Goal: Check status: Check status

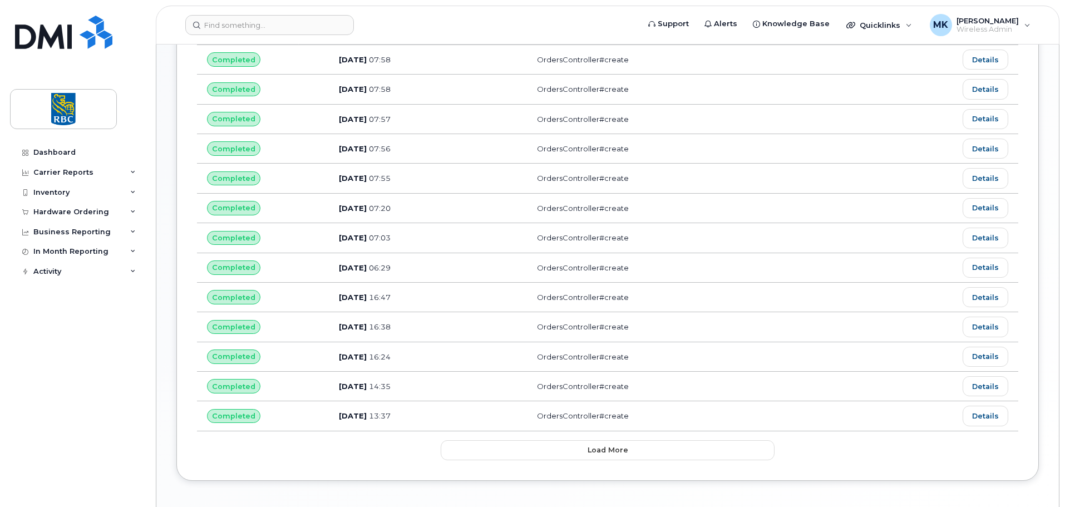
scroll to position [547, 0]
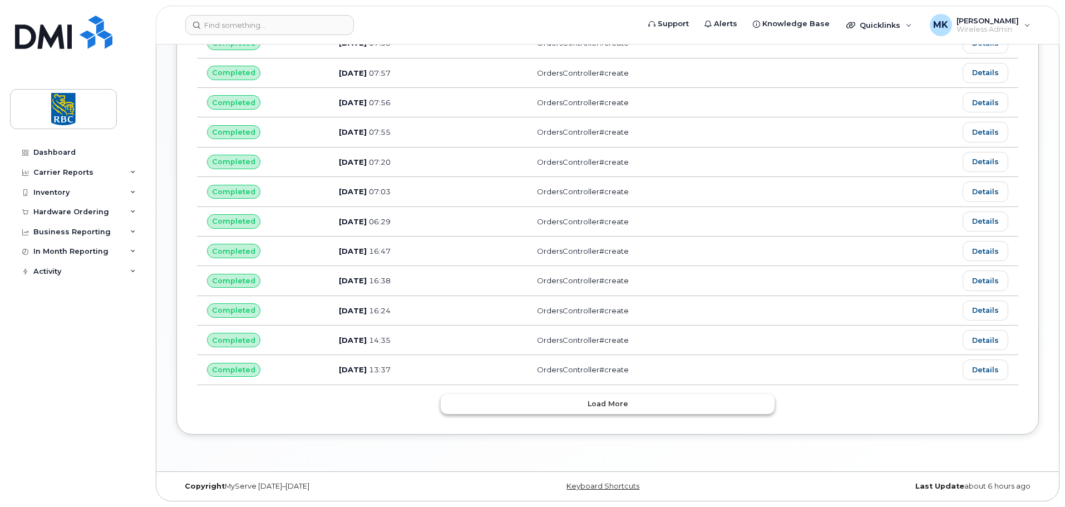
click at [668, 397] on button "Load more" at bounding box center [608, 404] width 334 height 20
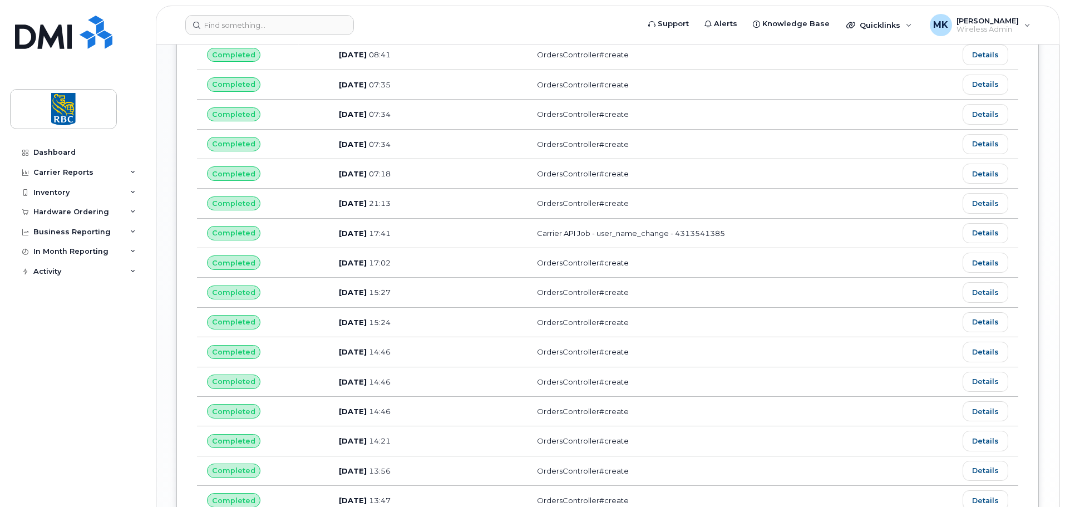
scroll to position [1290, 0]
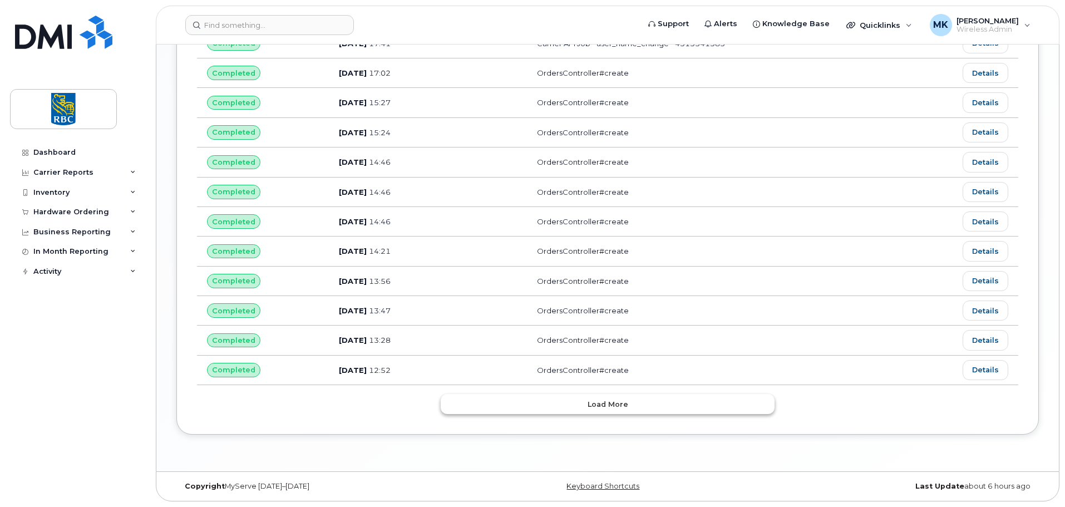
click at [601, 404] on span "Load more" at bounding box center [608, 404] width 41 height 11
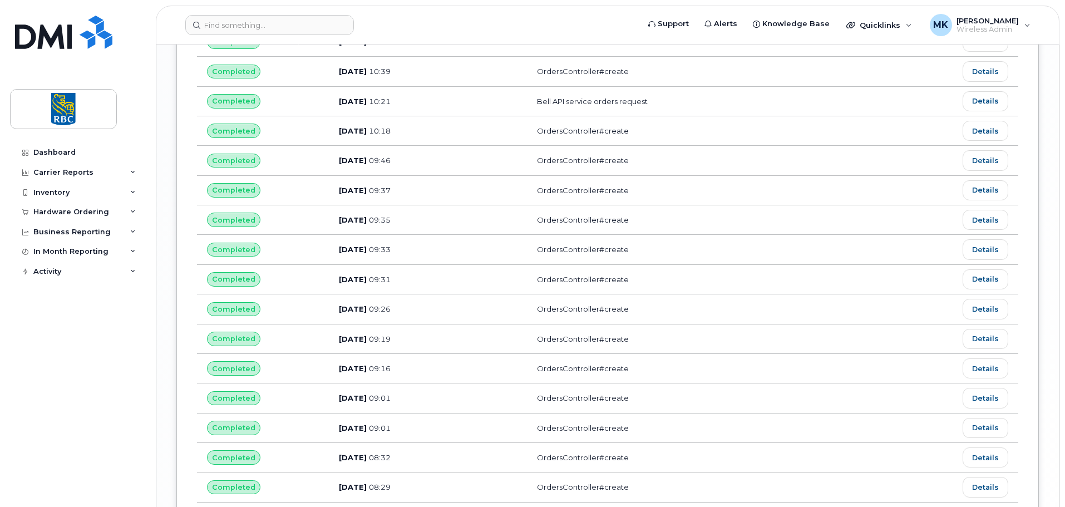
scroll to position [1846, 0]
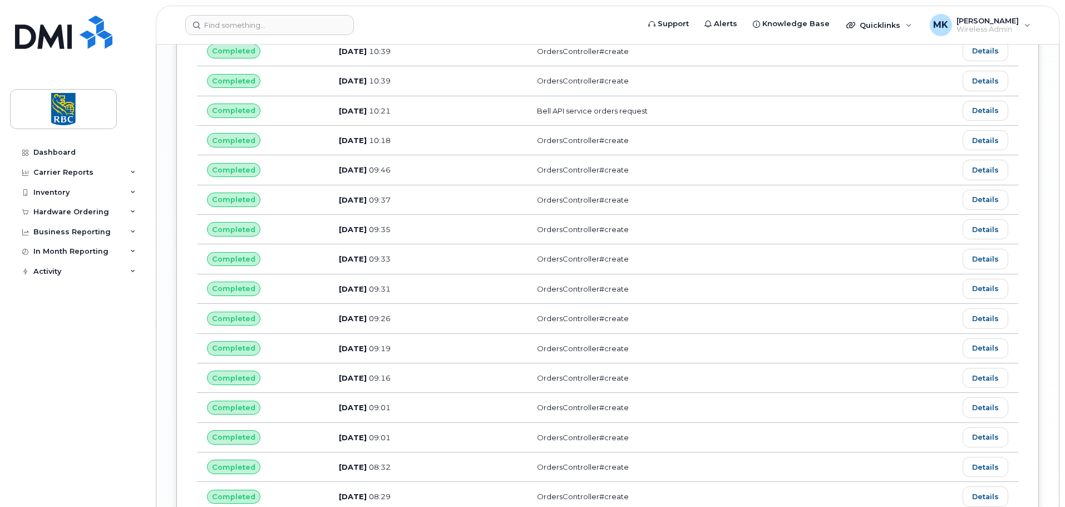
click at [360, 319] on span "[DATE]" at bounding box center [353, 318] width 28 height 9
click at [250, 321] on span "Completed" at bounding box center [233, 318] width 43 height 11
click at [989, 324] on link "Details" at bounding box center [986, 318] width 46 height 20
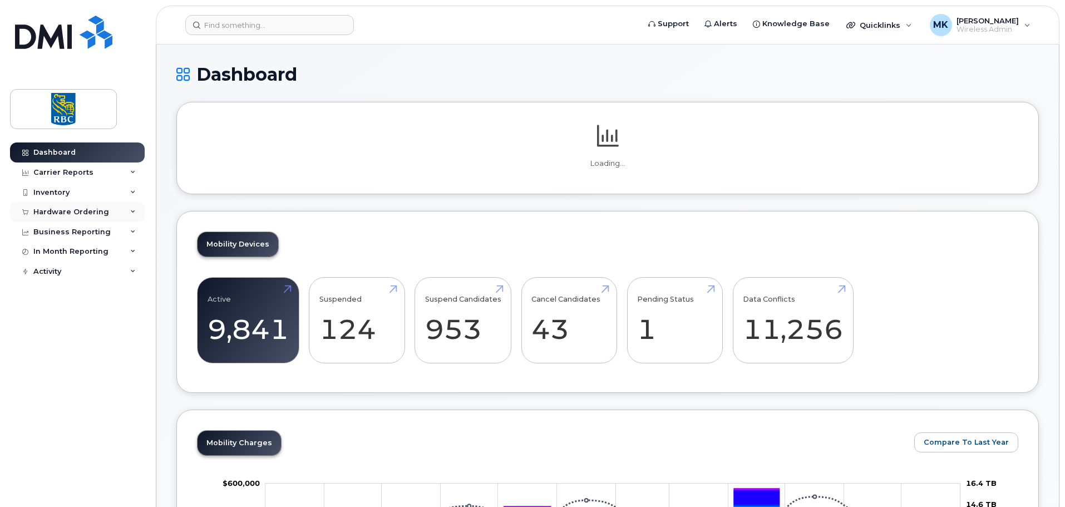
click at [114, 218] on div "Hardware Ordering" at bounding box center [77, 212] width 135 height 20
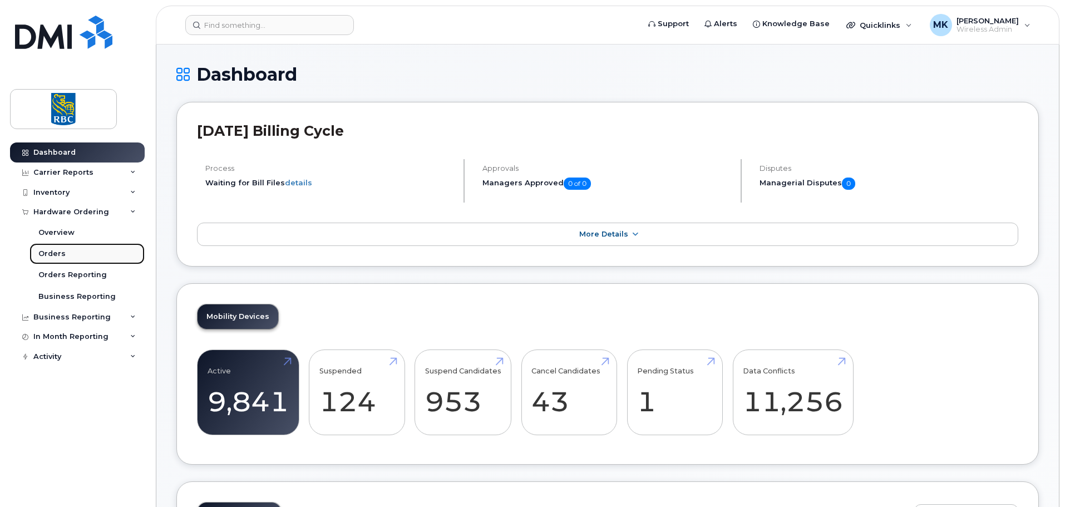
click at [51, 260] on link "Orders" at bounding box center [86, 253] width 115 height 21
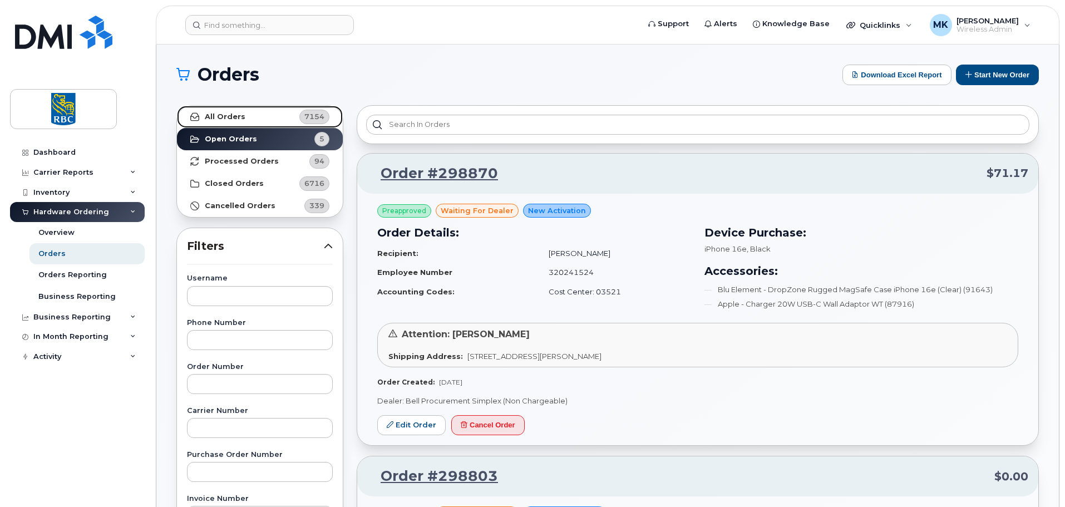
click at [264, 117] on link "All Orders 7154" at bounding box center [260, 117] width 166 height 22
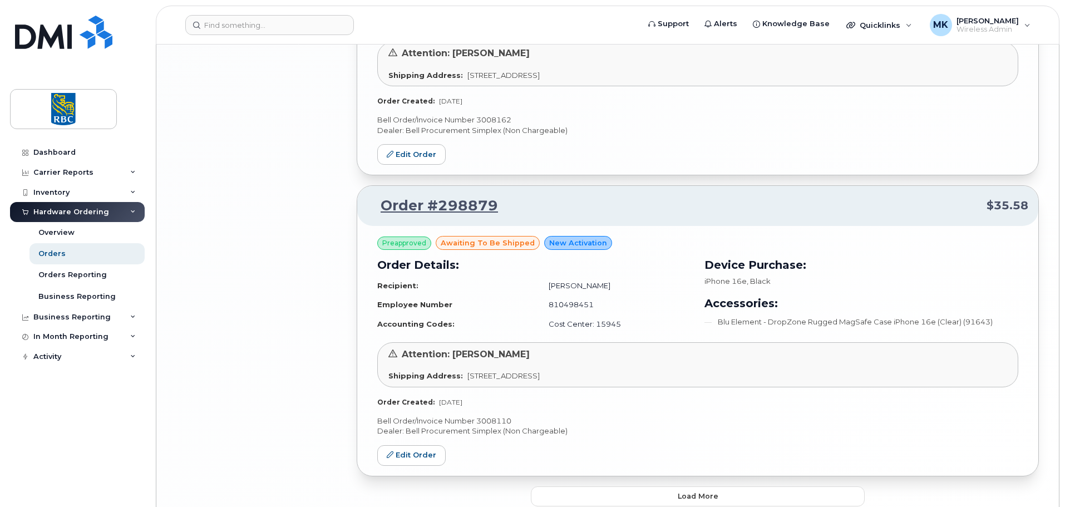
scroll to position [2311, 0]
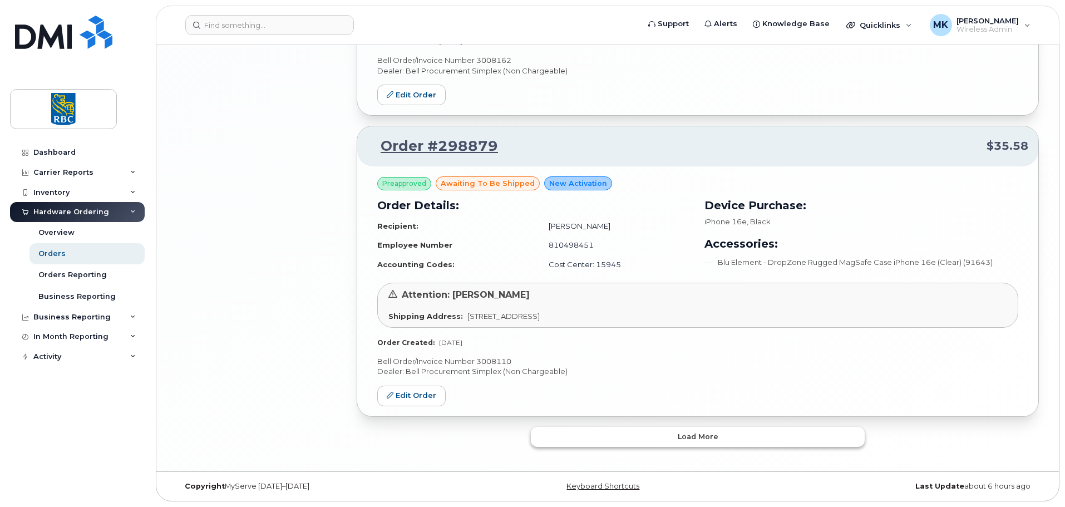
click at [741, 437] on button "Load more" at bounding box center [698, 437] width 334 height 20
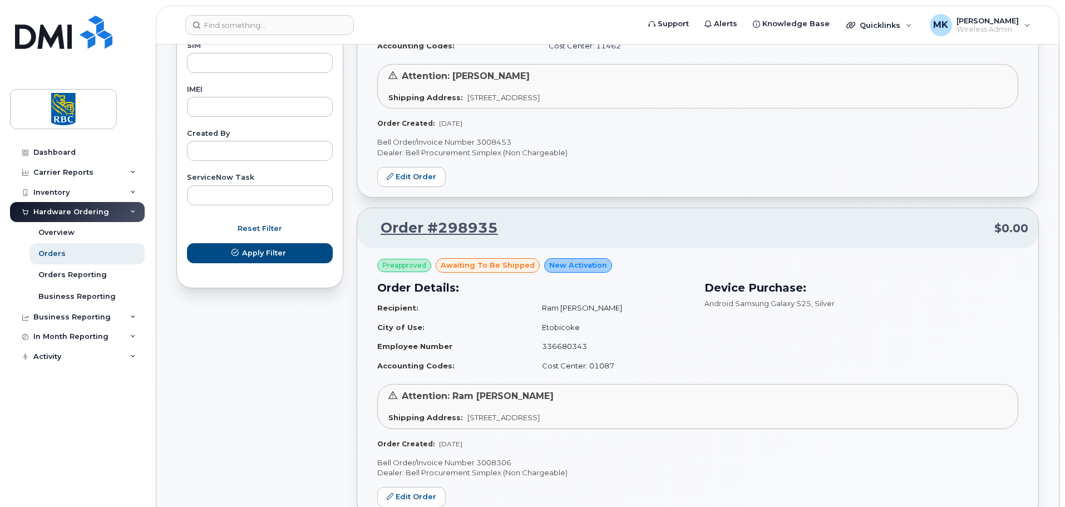
scroll to position [196, 0]
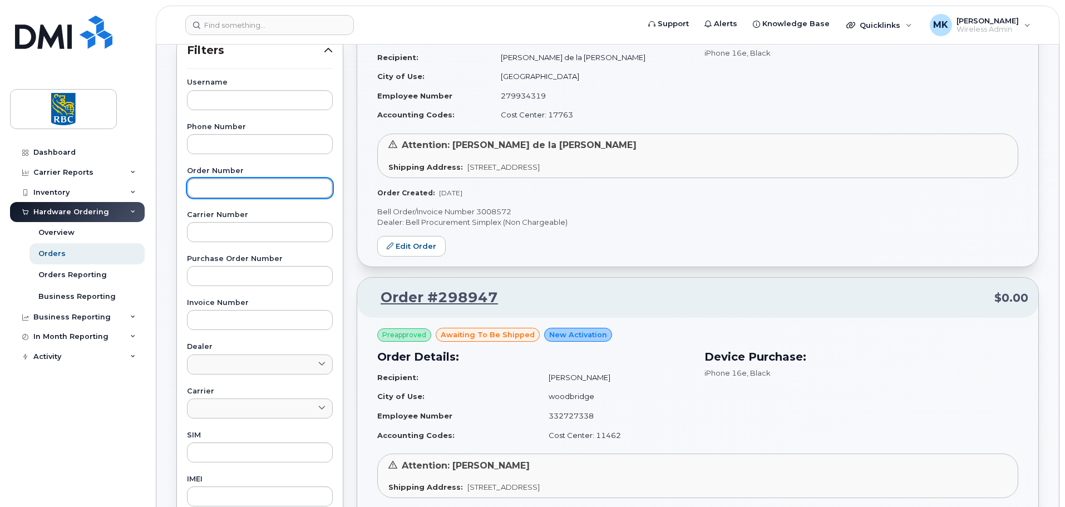
click at [240, 182] on input "text" at bounding box center [260, 188] width 146 height 20
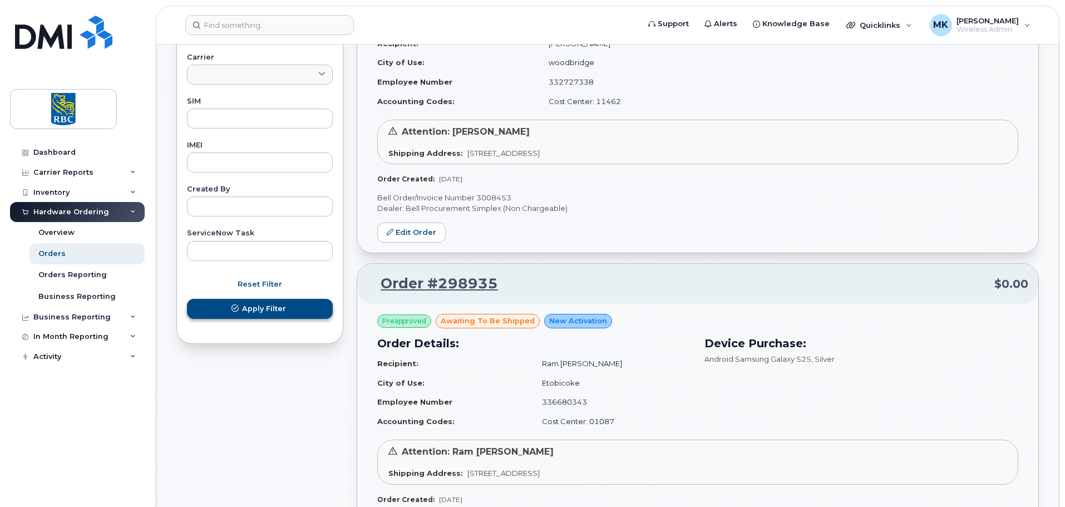
type input "298567"
click at [259, 308] on span "Apply Filter" at bounding box center [264, 308] width 44 height 11
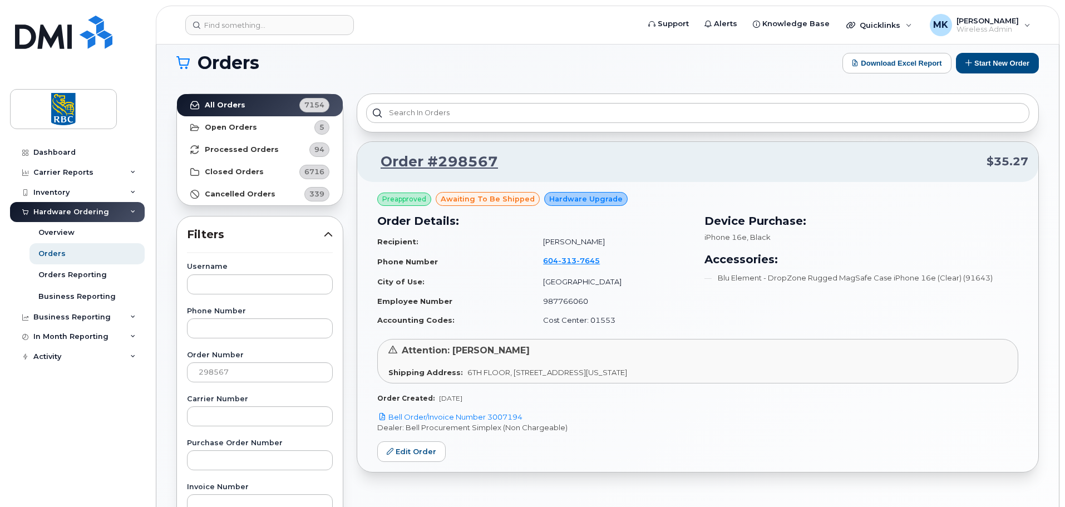
scroll to position [0, 0]
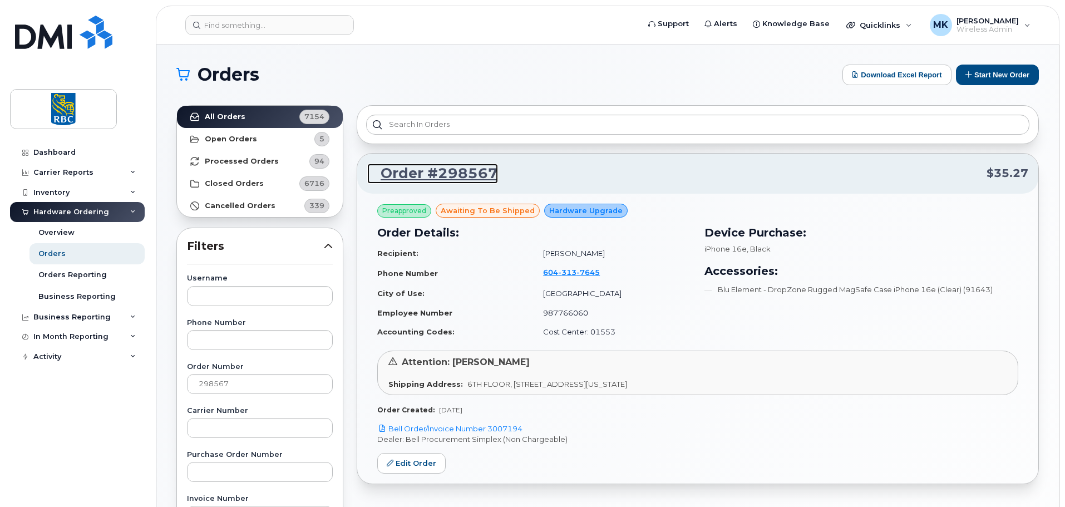
click at [459, 173] on link "Order #298567" at bounding box center [432, 174] width 131 height 20
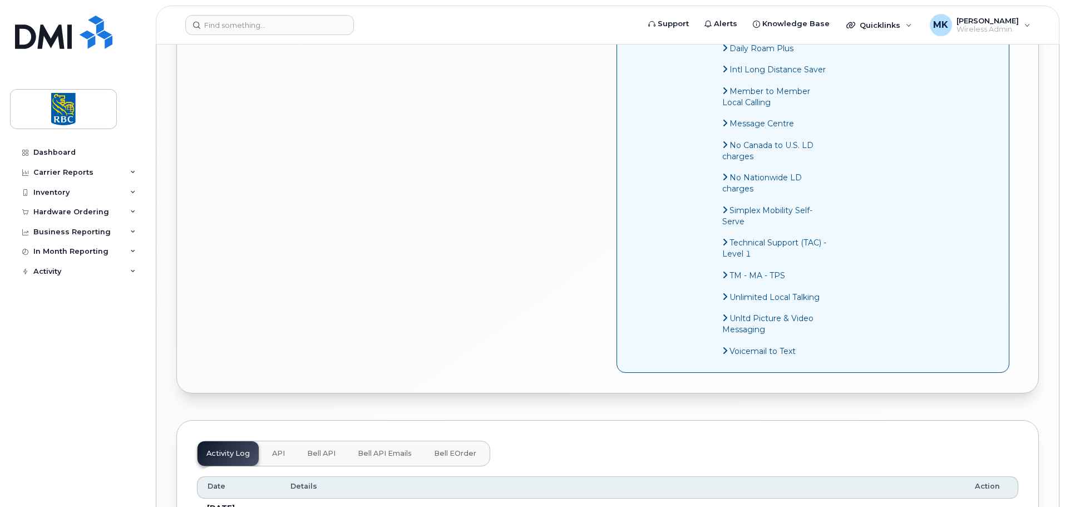
scroll to position [1002, 0]
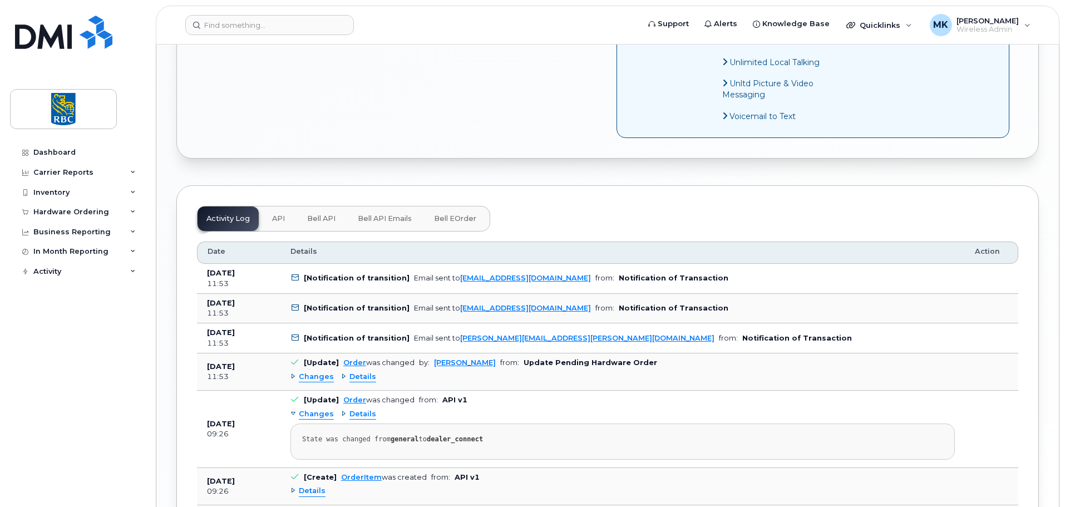
click at [355, 337] on b "[Notification of transition]" at bounding box center [357, 338] width 106 height 8
click at [742, 339] on b "Notification of Transaction" at bounding box center [797, 338] width 110 height 8
click at [347, 337] on b "[Notification of transition]" at bounding box center [357, 338] width 106 height 8
click at [456, 215] on span "Bell eOrder" at bounding box center [455, 218] width 42 height 9
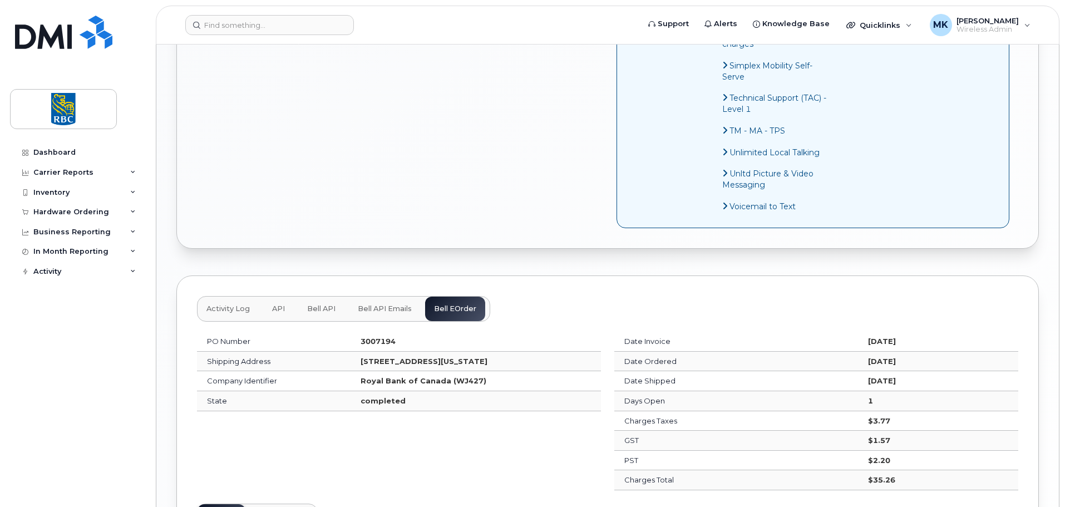
scroll to position [944, 0]
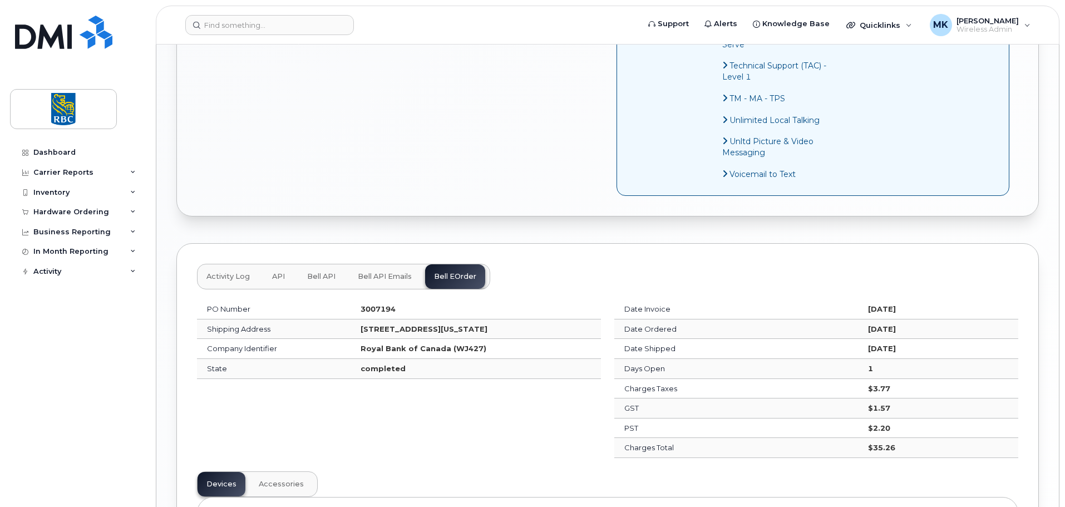
click at [232, 283] on button "Activity Log" at bounding box center [228, 276] width 61 height 24
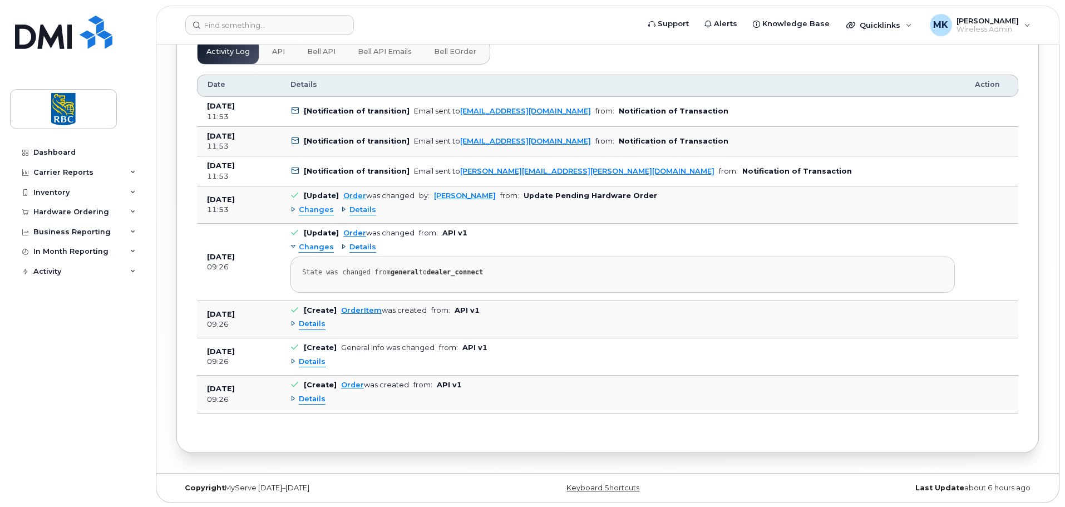
scroll to position [1170, 0]
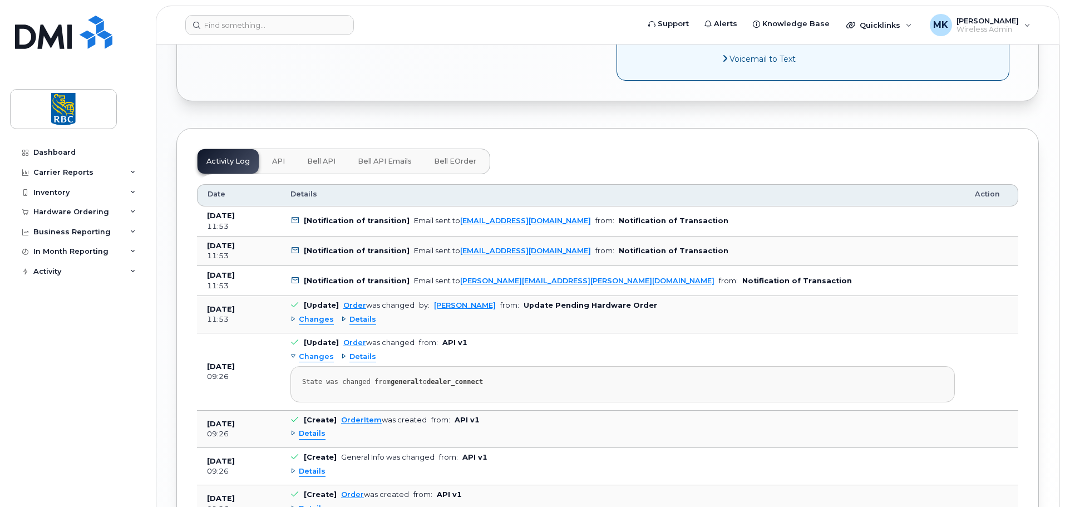
click at [284, 160] on button "API" at bounding box center [278, 161] width 31 height 24
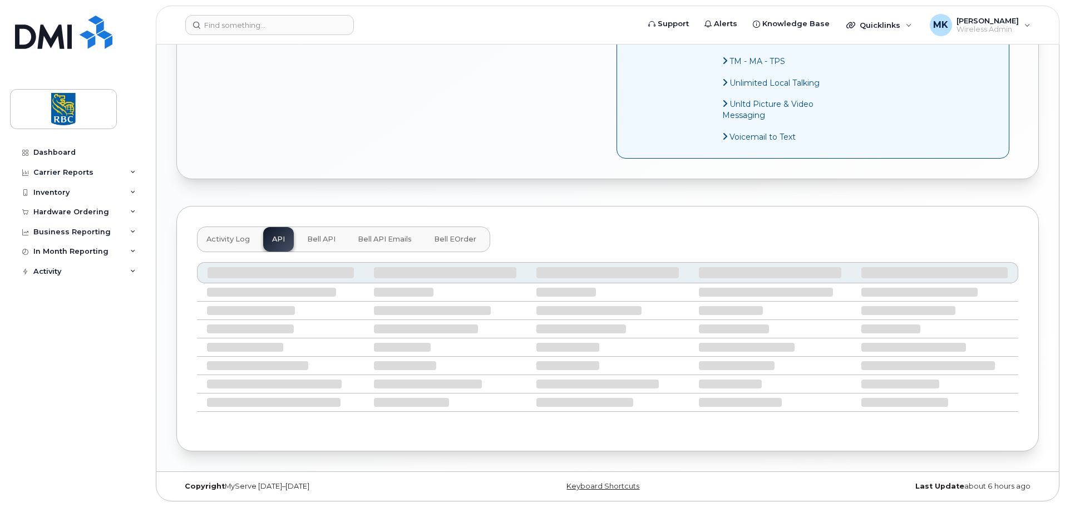
click at [321, 239] on span "Bell API" at bounding box center [321, 239] width 28 height 9
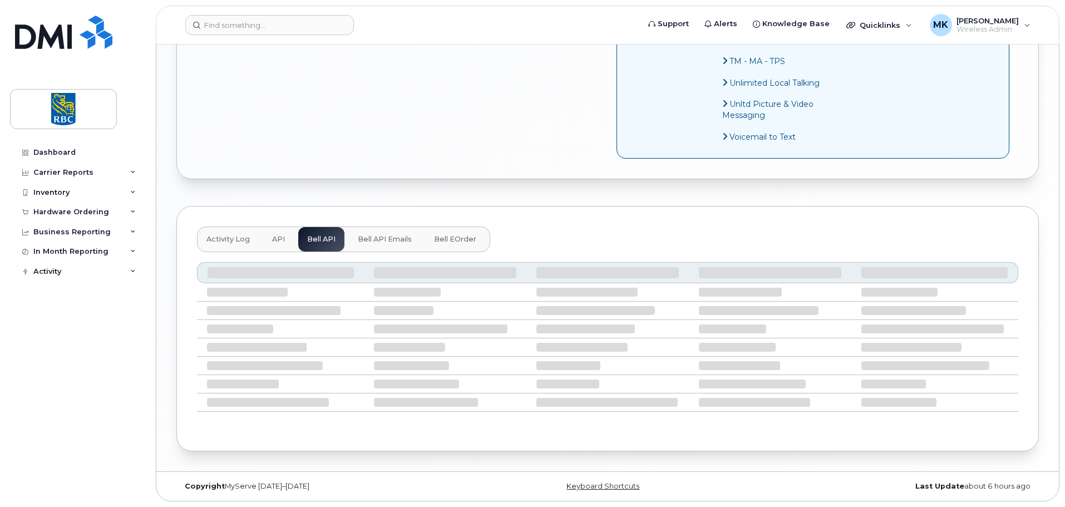
scroll to position [854, 0]
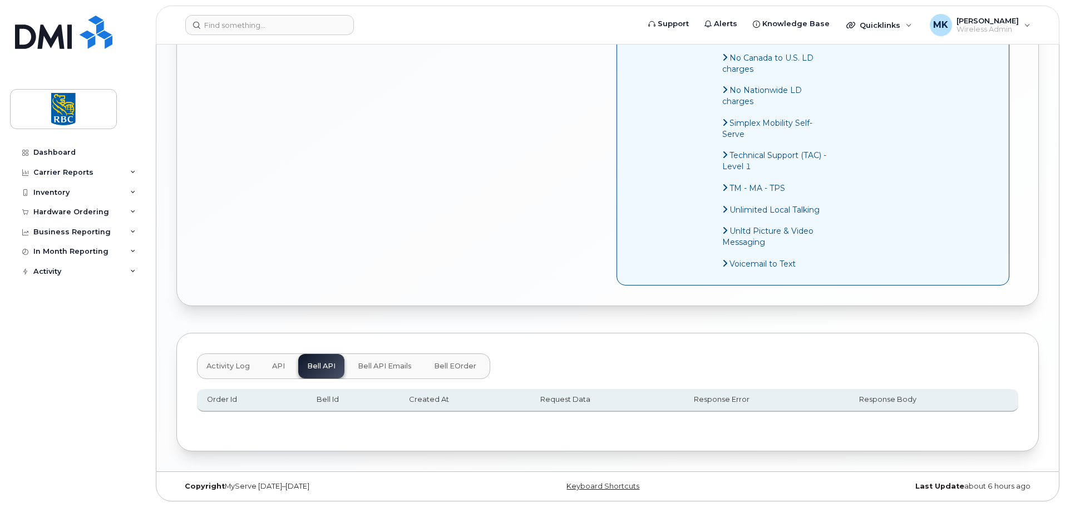
click at [384, 362] on span "Bell API Emails" at bounding box center [385, 366] width 54 height 9
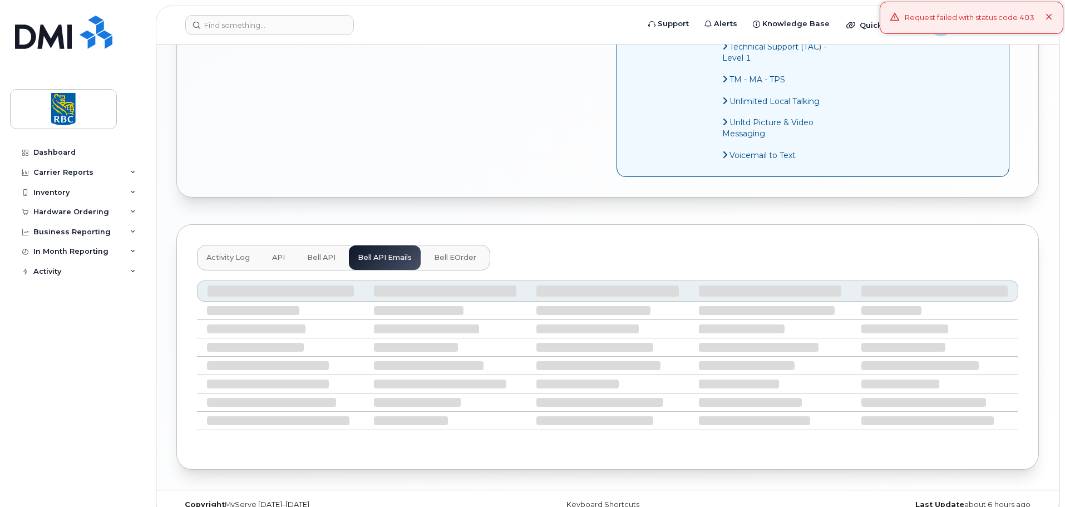
scroll to position [981, 0]
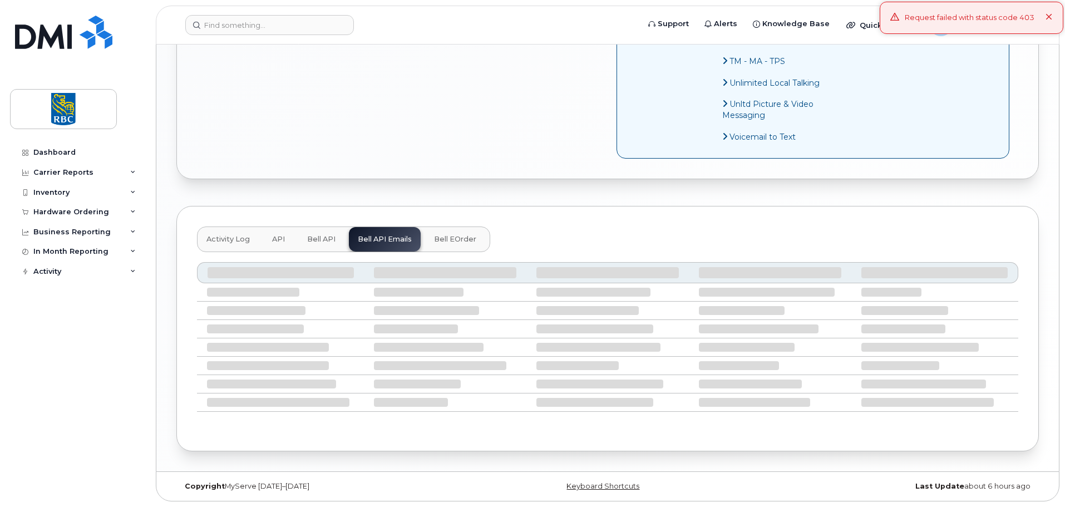
click at [272, 240] on span "API" at bounding box center [278, 239] width 13 height 9
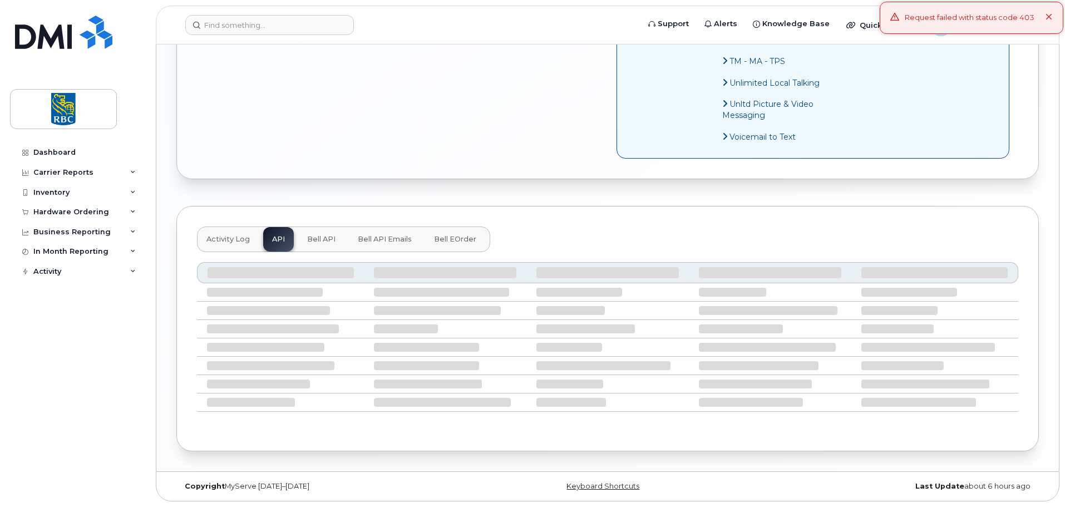
click at [1050, 18] on icon at bounding box center [1049, 17] width 7 height 7
click at [458, 233] on button "Bell eOrder" at bounding box center [455, 239] width 60 height 24
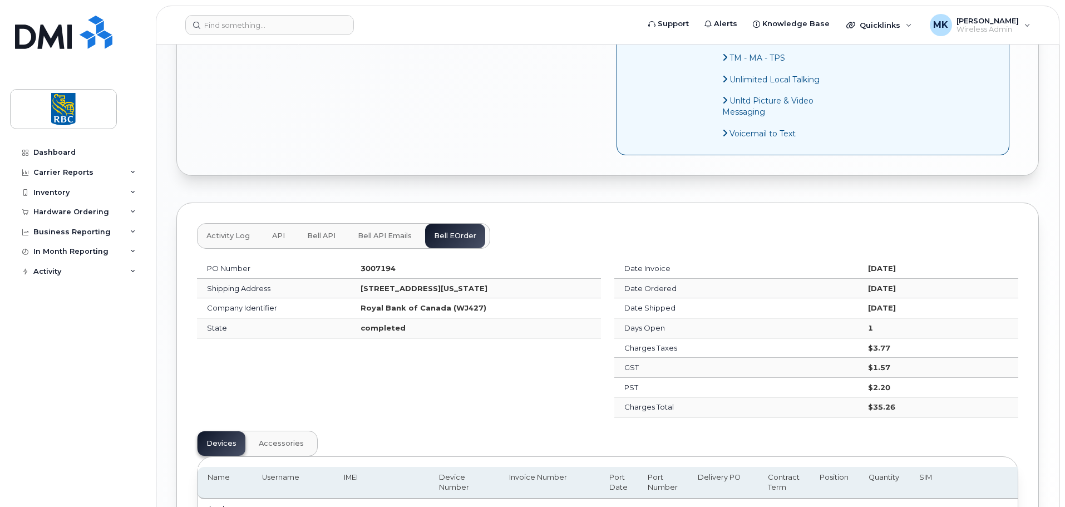
scroll to position [1167, 0]
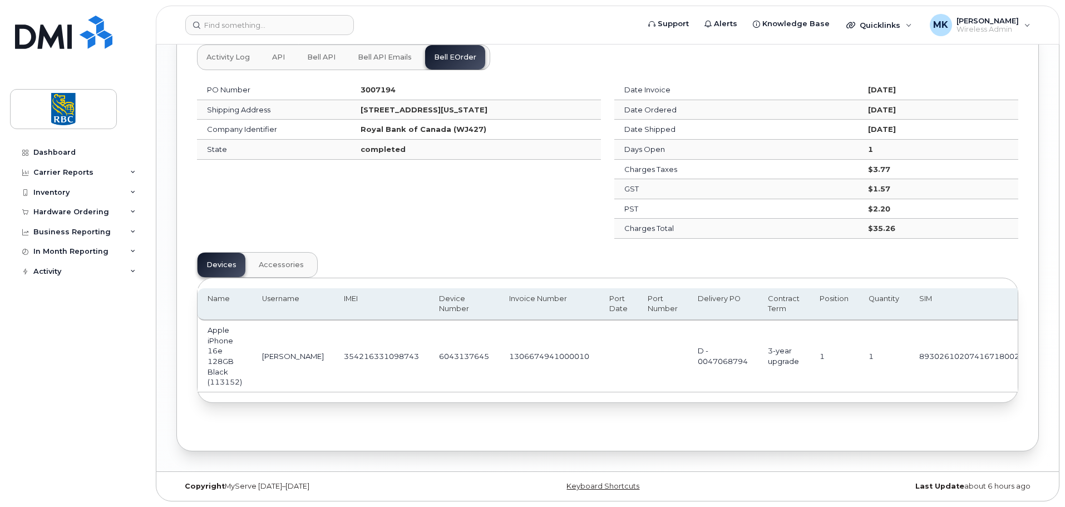
click at [295, 261] on span "Accessories" at bounding box center [281, 264] width 45 height 9
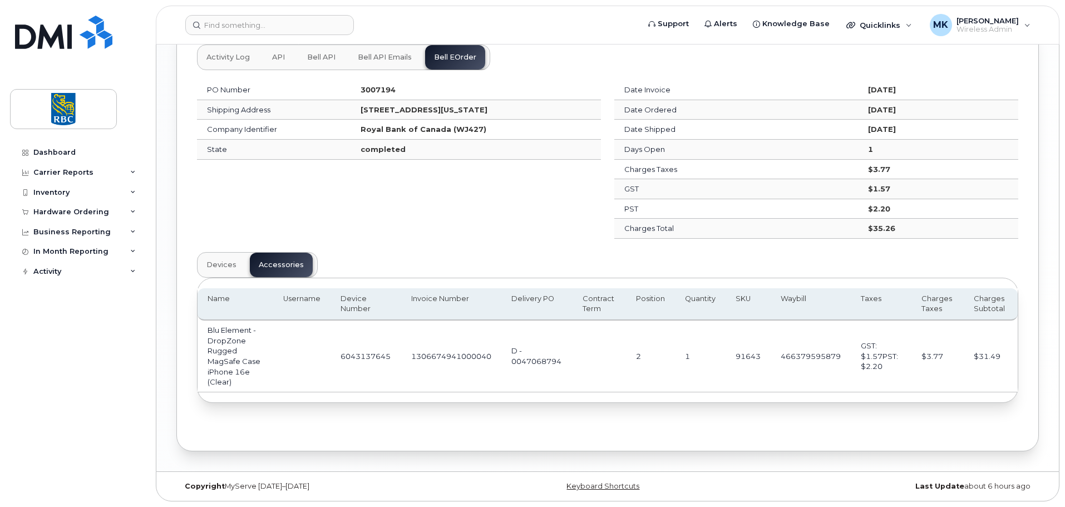
click at [205, 268] on button "Devices" at bounding box center [222, 265] width 48 height 24
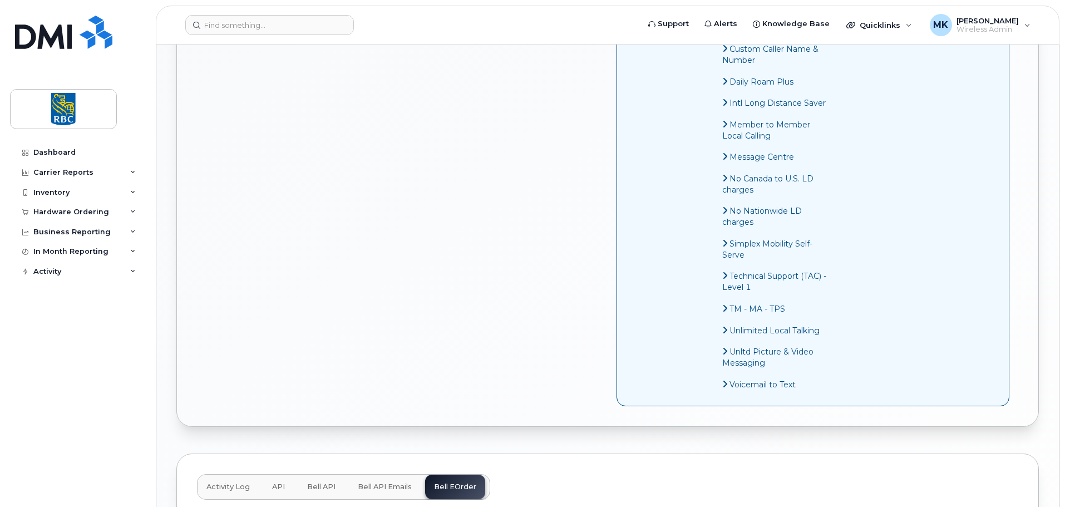
scroll to position [835, 0]
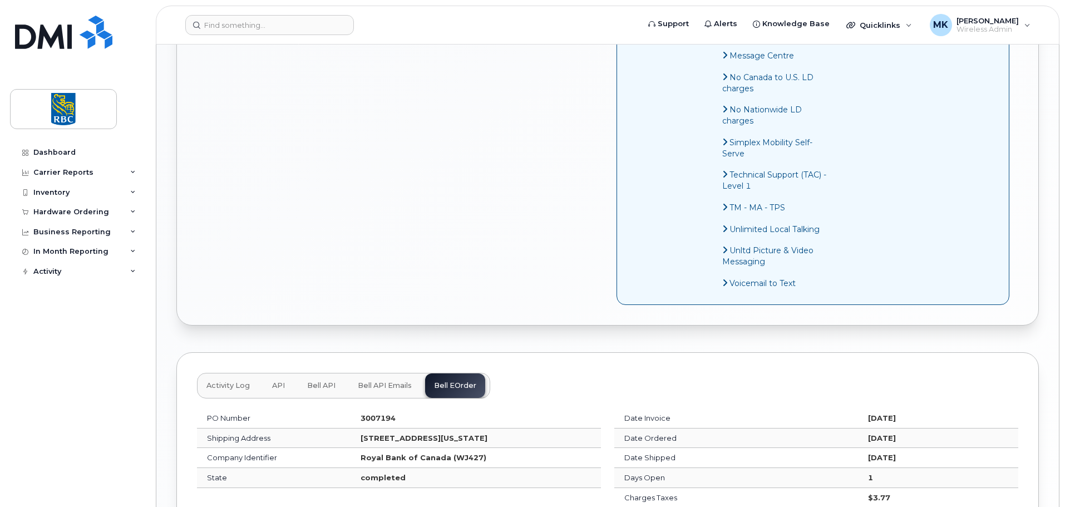
click at [232, 384] on span "Activity Log" at bounding box center [227, 385] width 43 height 9
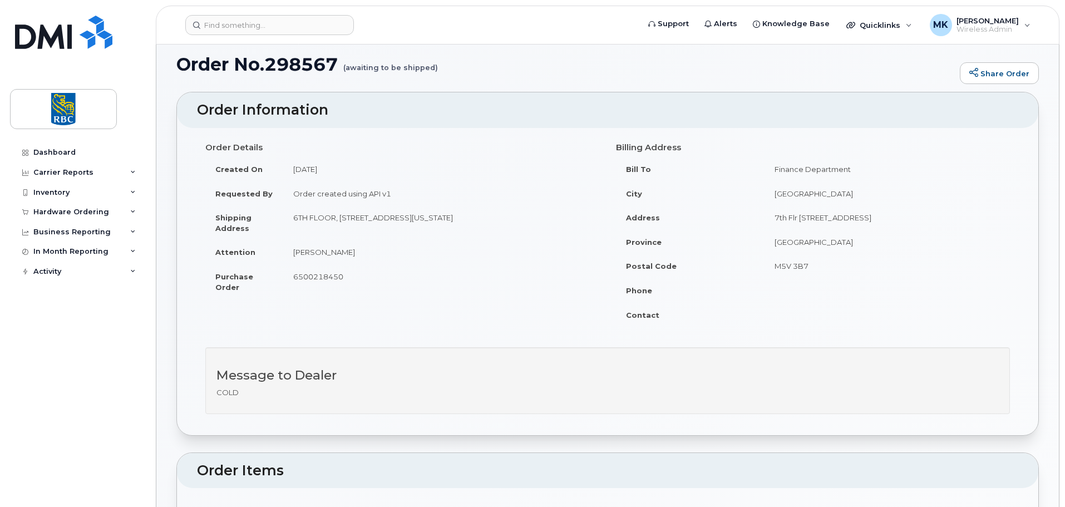
scroll to position [2, 0]
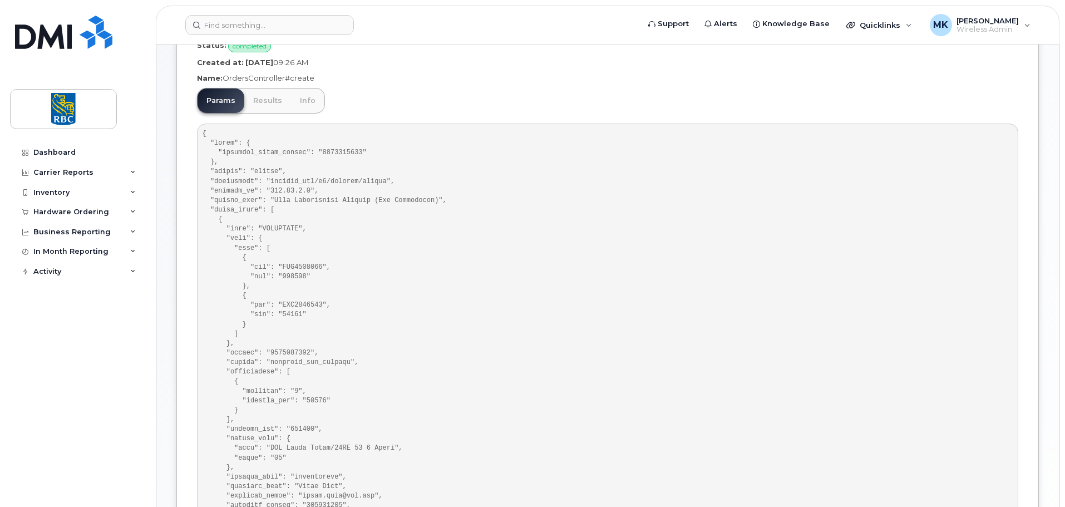
scroll to position [278, 0]
